Goal: Find specific page/section: Find specific page/section

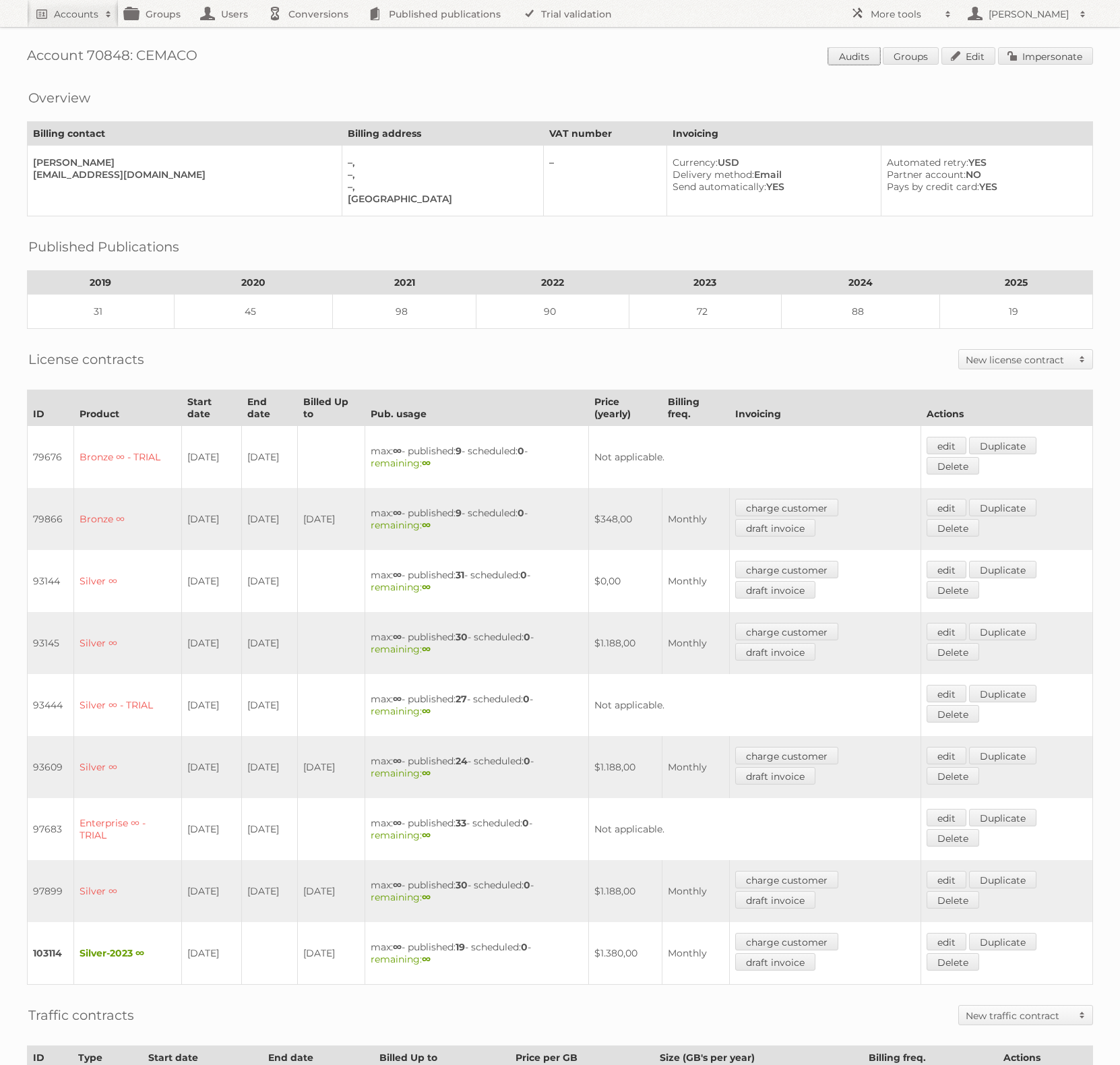
scroll to position [212, 0]
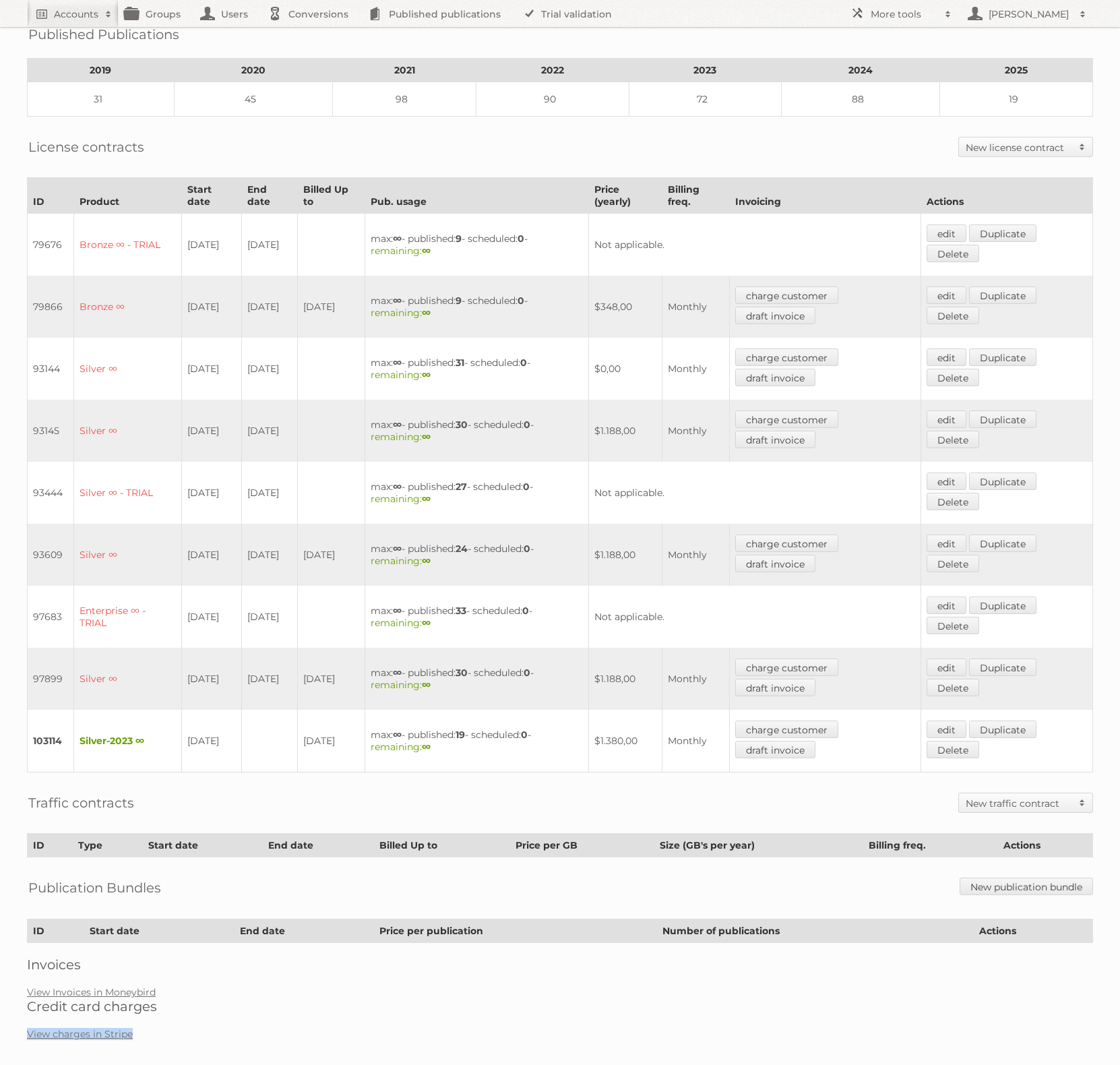
click at [507, 1012] on div "Account 70848: CEMACO Audits Groups Edit Impersonate Overview Billing contact B…" at bounding box center [560, 421] width 1120 height 1266
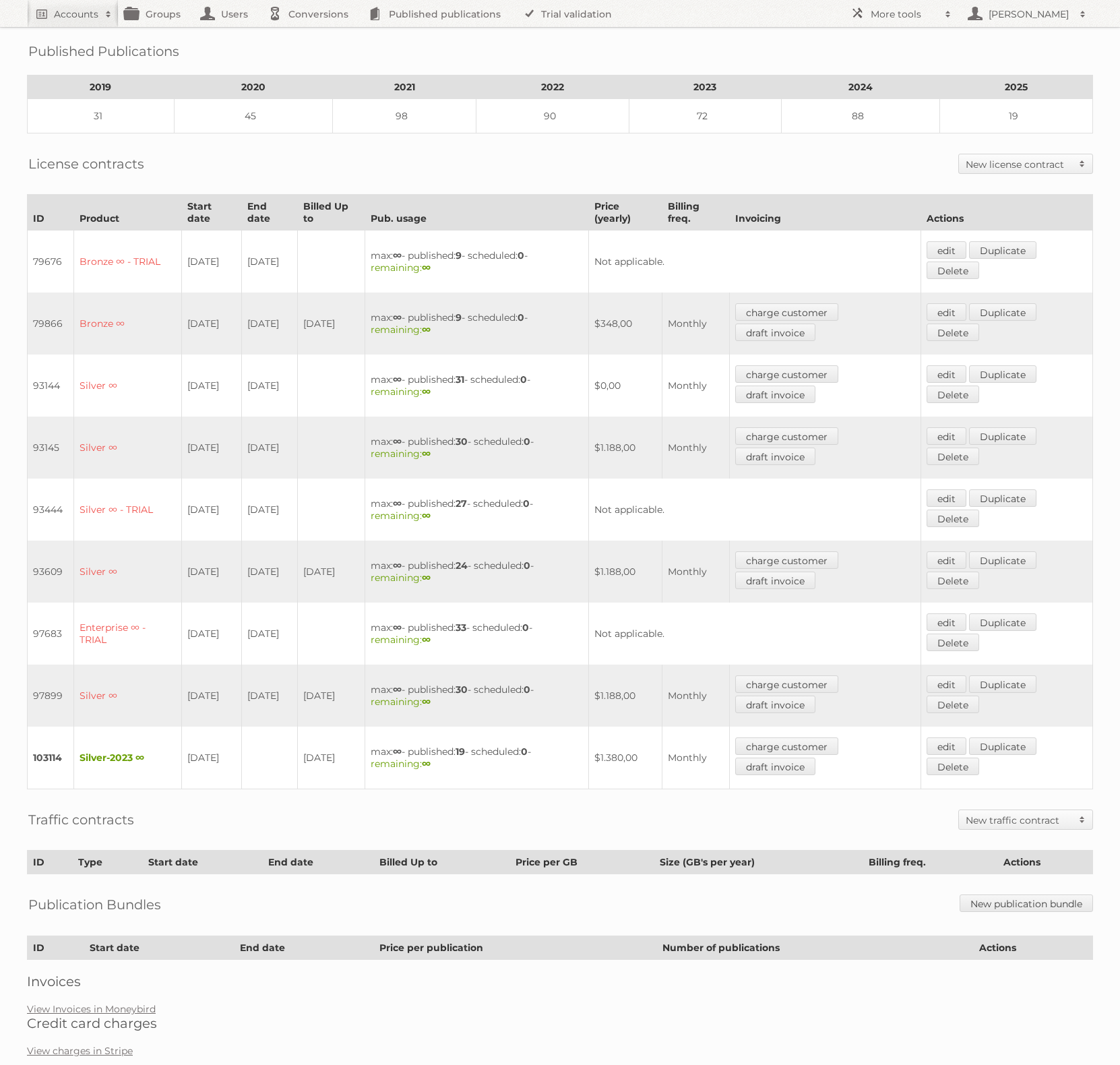
scroll to position [0, 0]
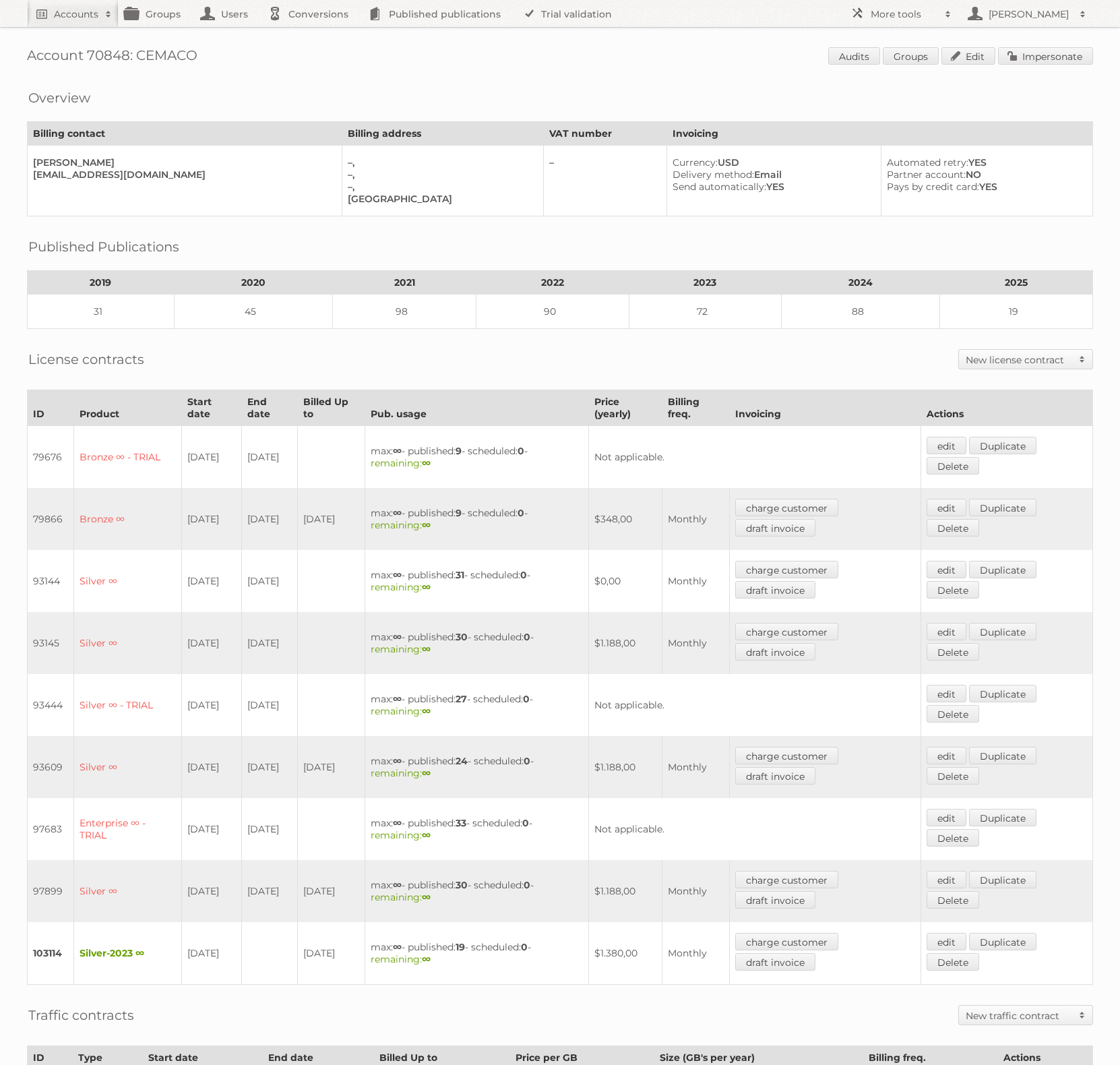
click at [101, 53] on h1 "Account 70848: CEMACO Audits Groups Edit Impersonate" at bounding box center [560, 58] width 1066 height 21
copy h1 "70848"
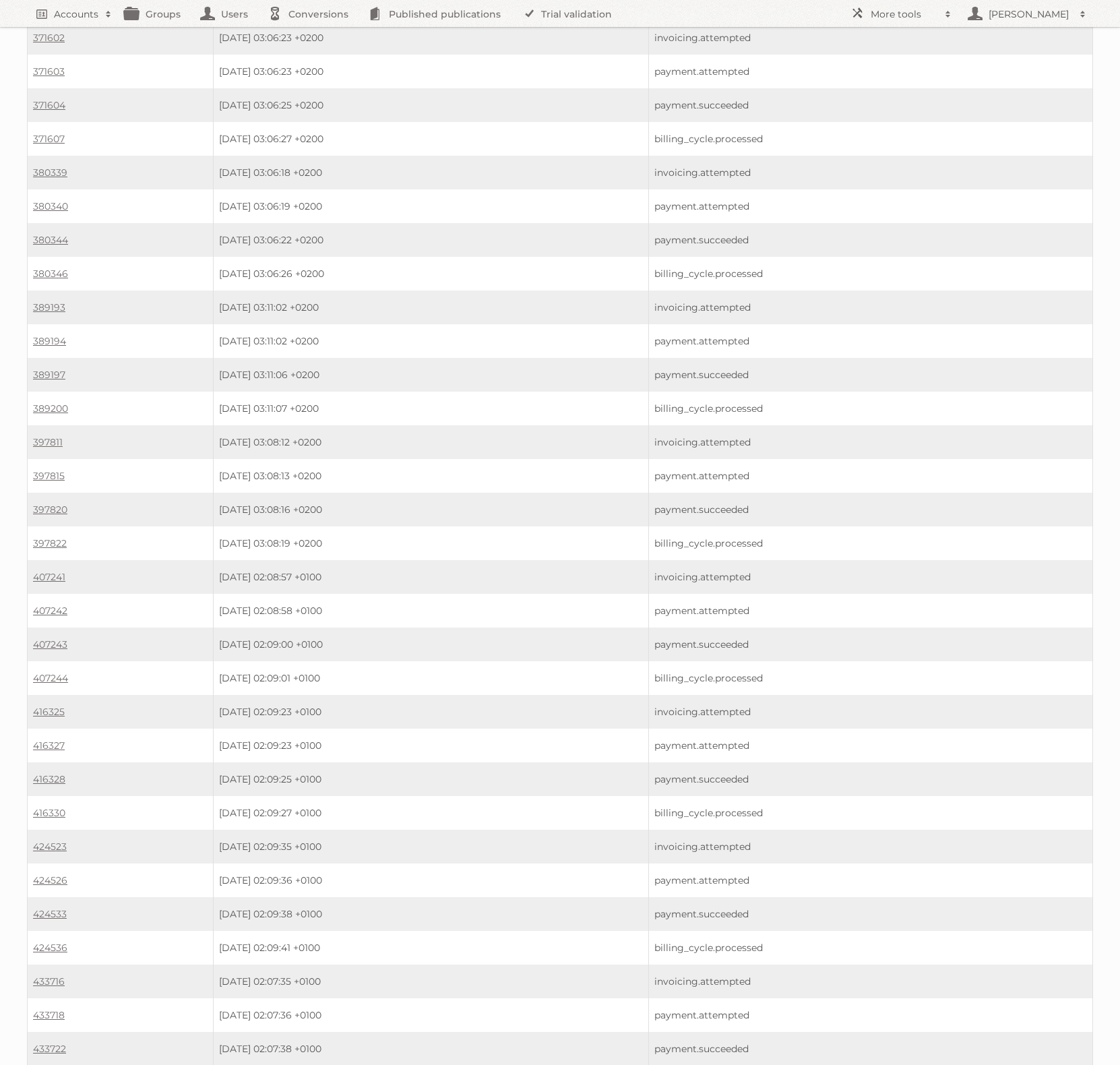
scroll to position [7544, 0]
